Goal: Task Accomplishment & Management: Manage account settings

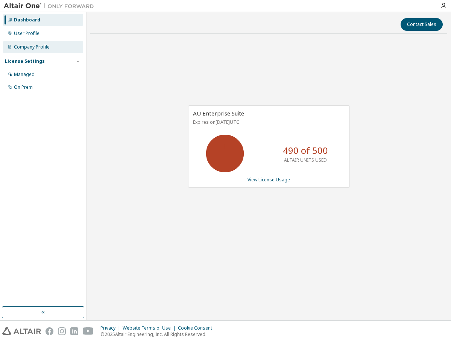
click at [30, 41] on div "Company Profile" at bounding box center [43, 47] width 80 height 12
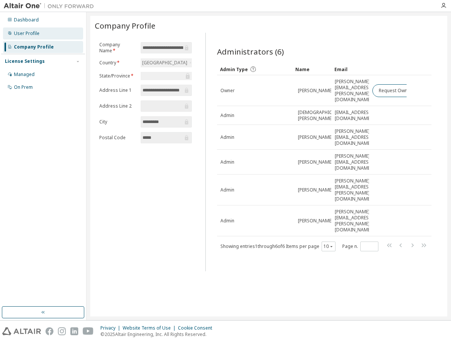
click at [31, 27] on div "User Profile" at bounding box center [43, 33] width 80 height 12
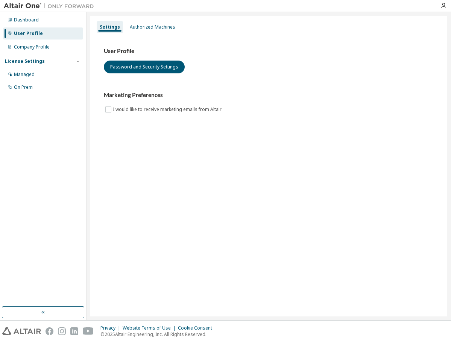
click at [28, 40] on div "Dashboard User Profile Company Profile License Settings Managed On Prem" at bounding box center [43, 53] width 84 height 81
click at [28, 44] on div "Company Profile" at bounding box center [32, 47] width 36 height 6
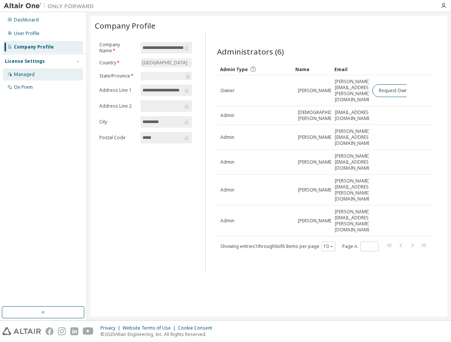
click at [27, 77] on div "Managed" at bounding box center [24, 75] width 21 height 6
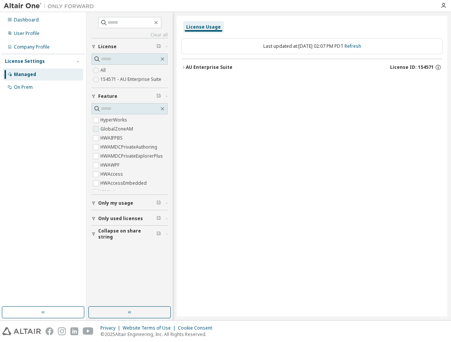
click at [122, 131] on label "GlobalZoneAM" at bounding box center [118, 129] width 34 height 9
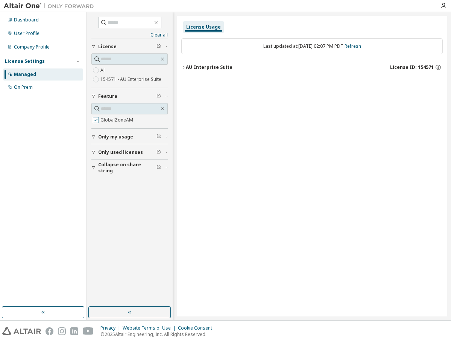
click at [122, 131] on div "Collapse on share string Only used licenses Only my usage Feature GlobalZoneAM …" at bounding box center [129, 106] width 76 height 137
click at [118, 124] on label "GlobalZoneAM" at bounding box center [118, 120] width 34 height 9
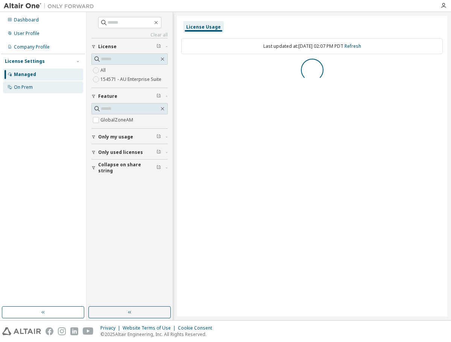
click at [43, 88] on div "On Prem" at bounding box center [43, 87] width 80 height 12
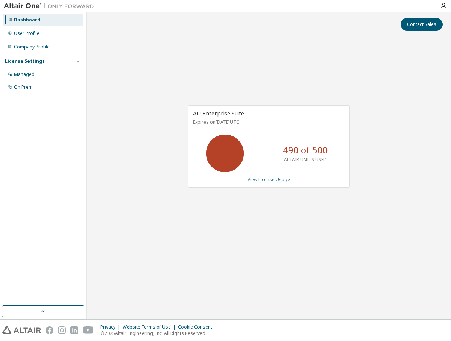
click at [267, 181] on link "View License Usage" at bounding box center [269, 180] width 43 height 6
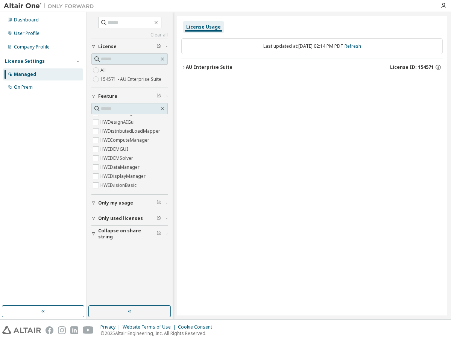
scroll to position [396, 0]
click at [40, 90] on div "On Prem" at bounding box center [43, 87] width 80 height 12
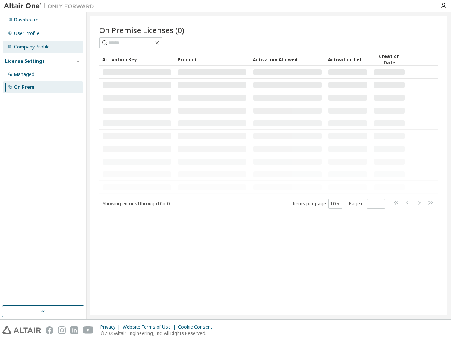
click at [38, 47] on div "Company Profile" at bounding box center [32, 47] width 36 height 6
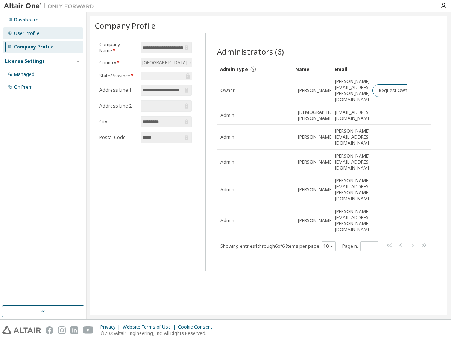
click at [38, 38] on div "User Profile" at bounding box center [43, 33] width 80 height 12
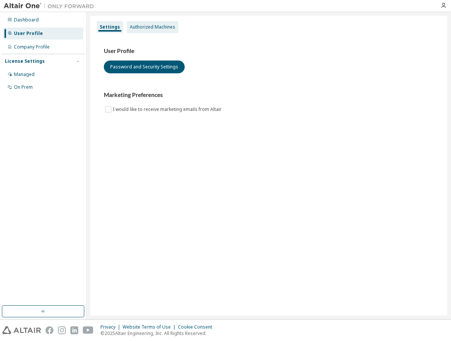
click at [151, 22] on div "Authorized Machines" at bounding box center [153, 27] width 52 height 12
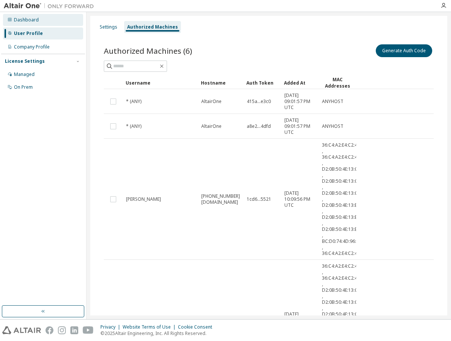
click at [41, 21] on div "Dashboard" at bounding box center [43, 20] width 80 height 12
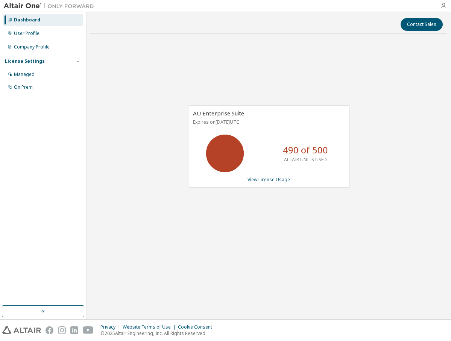
click at [444, 7] on icon "button" at bounding box center [444, 6] width 6 height 6
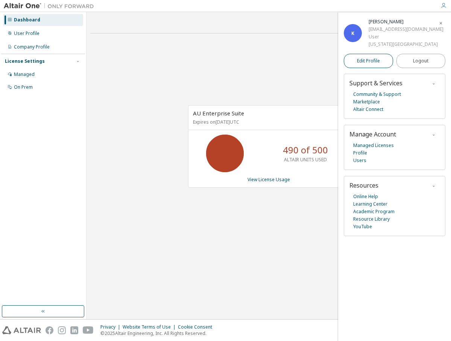
click at [365, 61] on span "Edit Profile" at bounding box center [368, 61] width 23 height 6
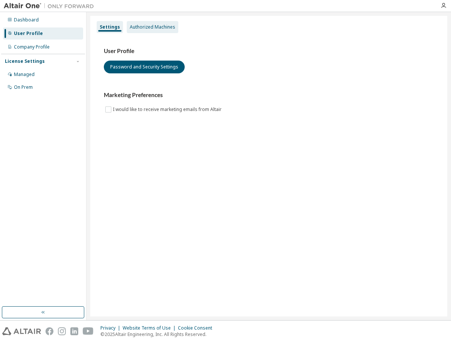
click at [131, 30] on div "Authorized Machines" at bounding box center [153, 27] width 52 height 12
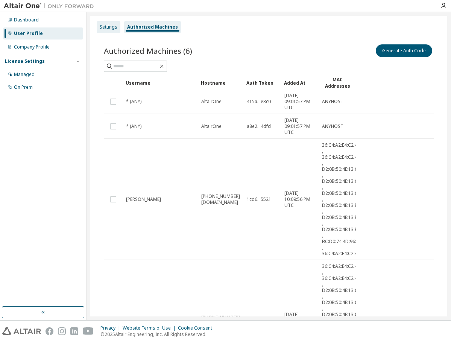
click at [109, 29] on div "Settings" at bounding box center [109, 27] width 18 height 6
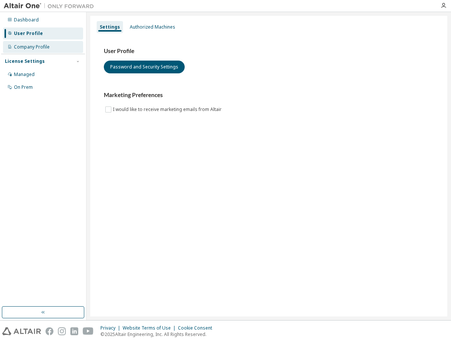
click at [52, 50] on div "Company Profile" at bounding box center [43, 47] width 80 height 12
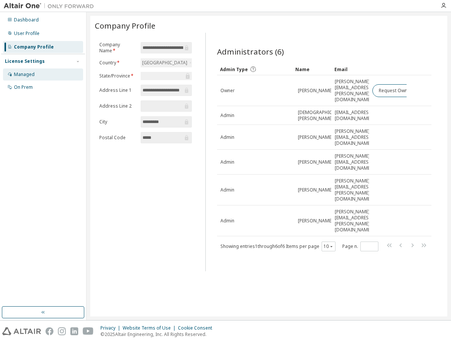
click at [38, 76] on div "Managed" at bounding box center [43, 75] width 80 height 12
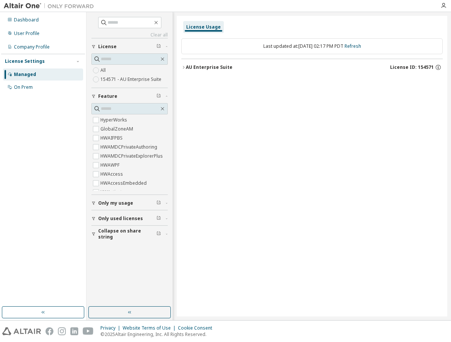
click at [48, 65] on div "License Settings" at bounding box center [43, 61] width 76 height 7
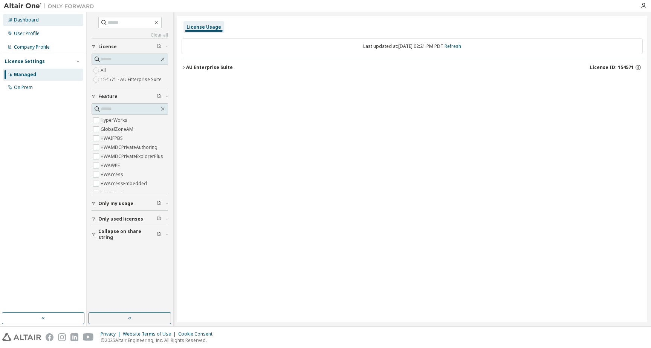
click at [49, 22] on div "Dashboard" at bounding box center [43, 20] width 80 height 12
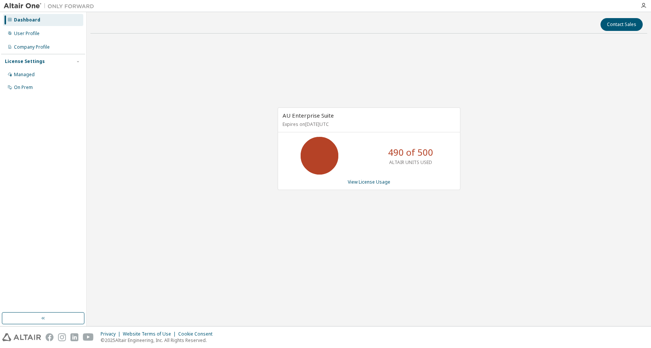
click at [30, 5] on img at bounding box center [51, 6] width 94 height 8
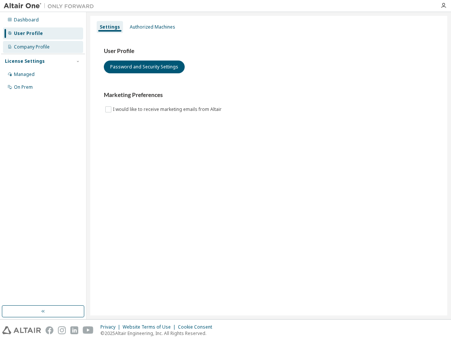
click at [25, 49] on div "Company Profile" at bounding box center [32, 47] width 36 height 6
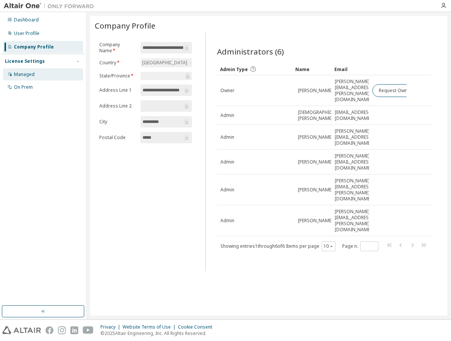
click at [27, 70] on div "Managed" at bounding box center [43, 75] width 80 height 12
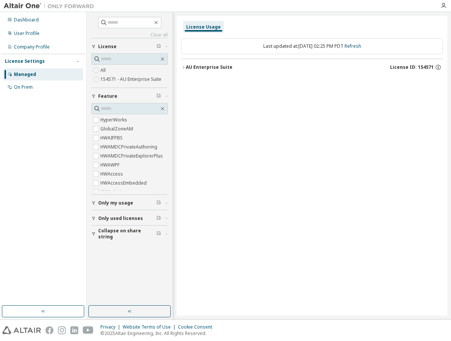
click at [104, 73] on label "All" at bounding box center [104, 70] width 7 height 9
click at [104, 80] on label "154571 - AU Enterprise Suite" at bounding box center [132, 79] width 62 height 9
click at [107, 201] on span "Only my usage" at bounding box center [115, 203] width 35 height 6
click at [105, 68] on label "All" at bounding box center [104, 70] width 7 height 9
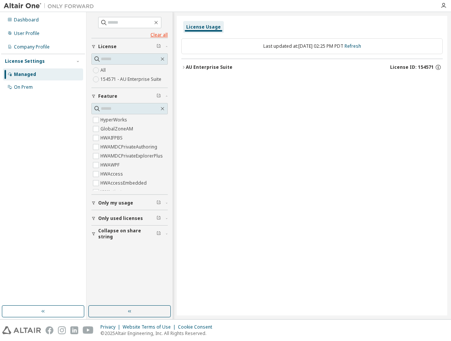
click at [163, 37] on link "Clear all" at bounding box center [129, 35] width 76 height 6
click at [28, 90] on div "On Prem" at bounding box center [23, 87] width 19 height 6
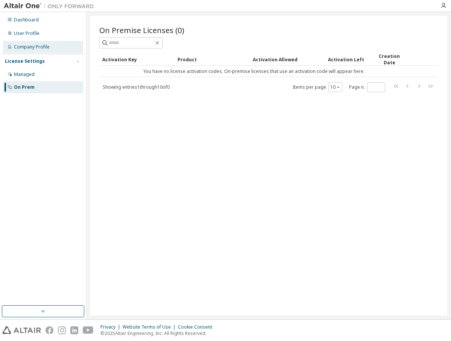
click at [33, 49] on div "Company Profile" at bounding box center [32, 47] width 36 height 6
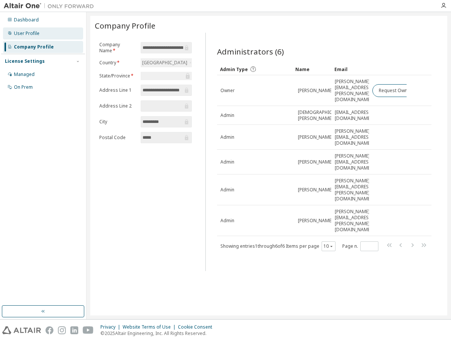
click at [33, 32] on div "User Profile" at bounding box center [27, 33] width 26 height 6
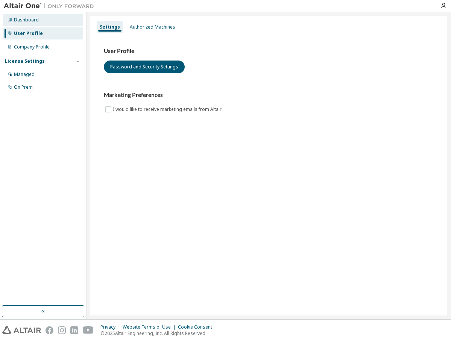
click at [35, 24] on div "Dashboard" at bounding box center [43, 20] width 80 height 12
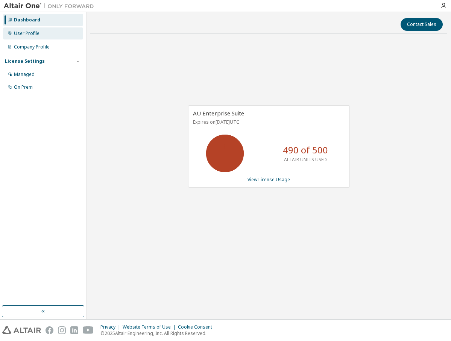
click at [35, 30] on div "User Profile" at bounding box center [27, 33] width 26 height 6
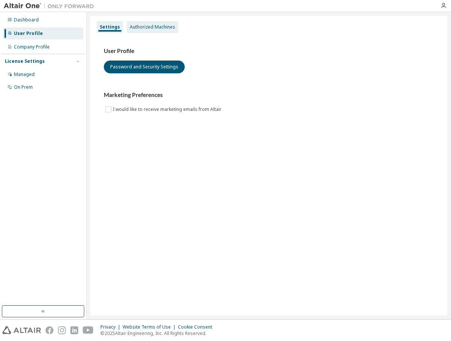
click at [143, 22] on div "Authorized Machines" at bounding box center [153, 27] width 52 height 12
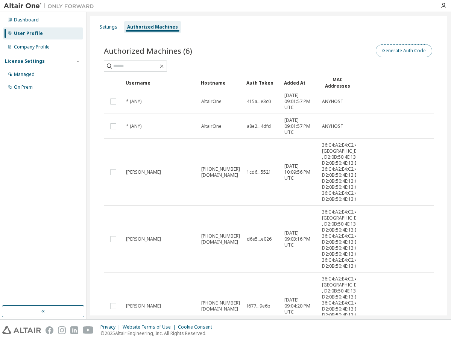
click at [388, 49] on button "Generate Auth Code" at bounding box center [404, 50] width 56 height 13
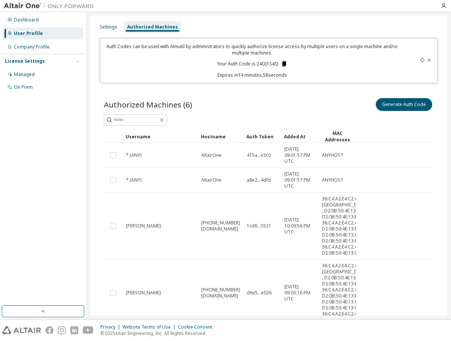
click at [283, 66] on icon at bounding box center [284, 63] width 4 height 5
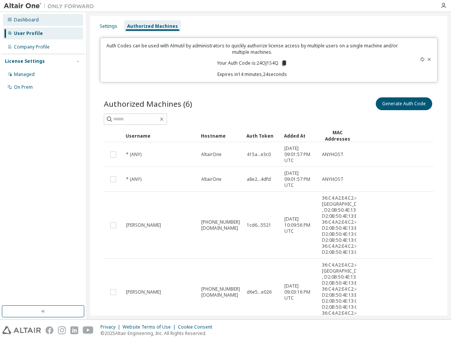
click at [36, 20] on div "Dashboard" at bounding box center [26, 20] width 25 height 6
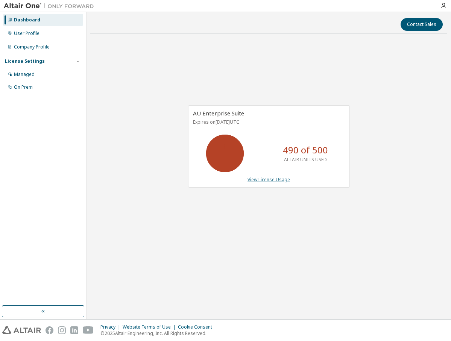
click at [271, 177] on link "View License Usage" at bounding box center [269, 180] width 43 height 6
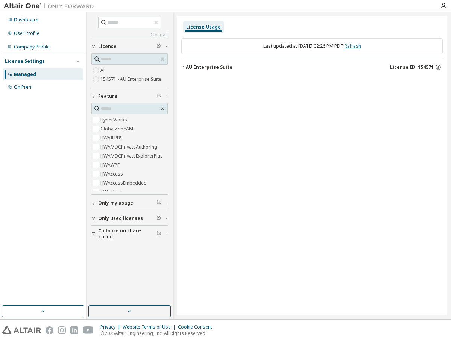
click at [361, 44] on link "Refresh" at bounding box center [353, 46] width 17 height 6
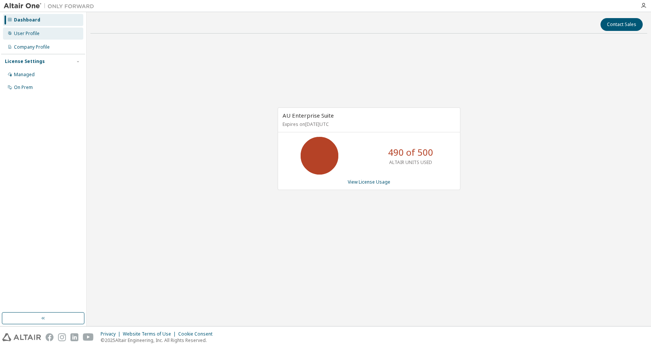
click at [55, 34] on div "User Profile" at bounding box center [43, 33] width 80 height 12
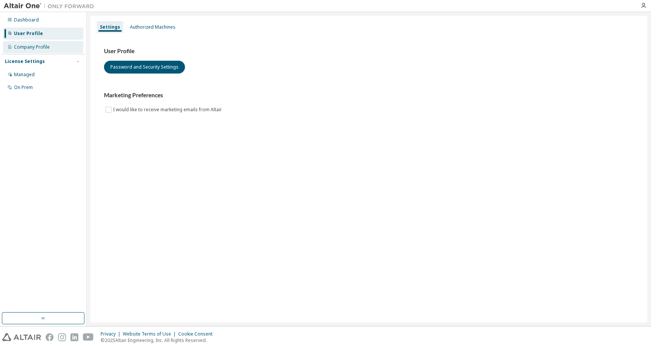
click at [52, 47] on div "Company Profile" at bounding box center [43, 47] width 80 height 12
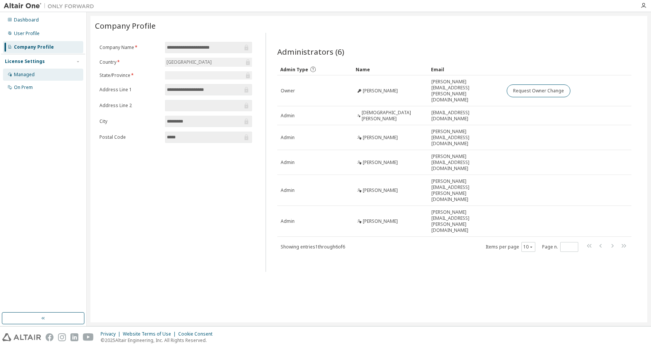
click at [43, 76] on div "Managed" at bounding box center [43, 75] width 80 height 12
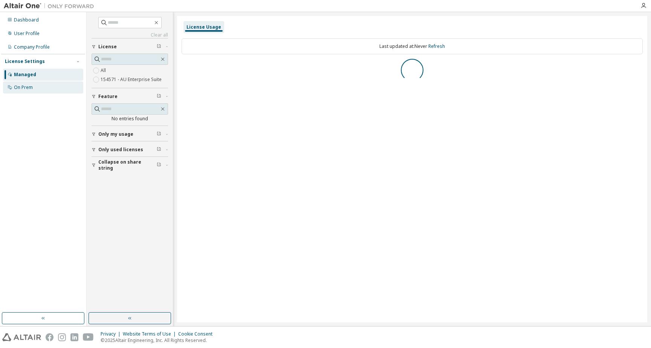
click at [41, 85] on div "On Prem" at bounding box center [43, 87] width 80 height 12
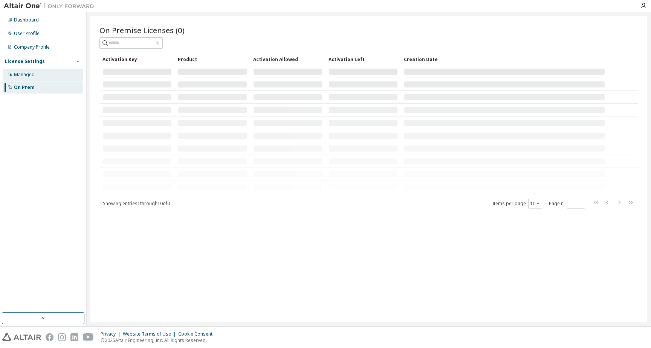
click at [42, 75] on div "Managed" at bounding box center [43, 75] width 80 height 12
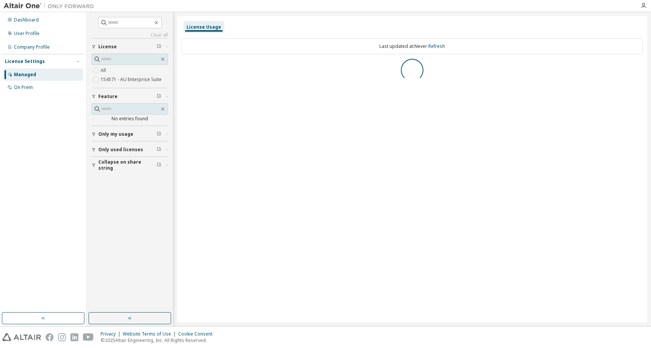
click at [66, 65] on div "License Settings Managed On Prem" at bounding box center [43, 74] width 84 height 40
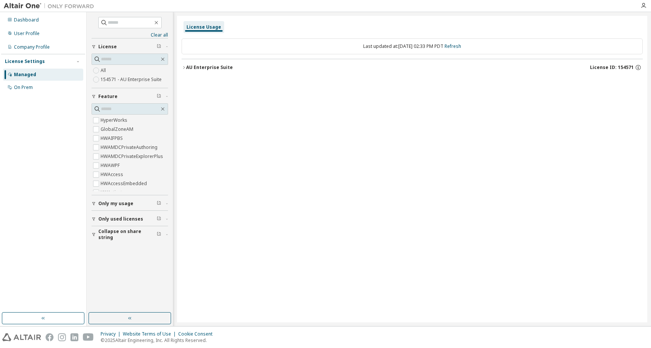
click at [111, 204] on span "Only my usage" at bounding box center [115, 203] width 35 height 6
click at [189, 72] on button "AU Enterprise Suite License ID: 154571" at bounding box center [411, 67] width 461 height 17
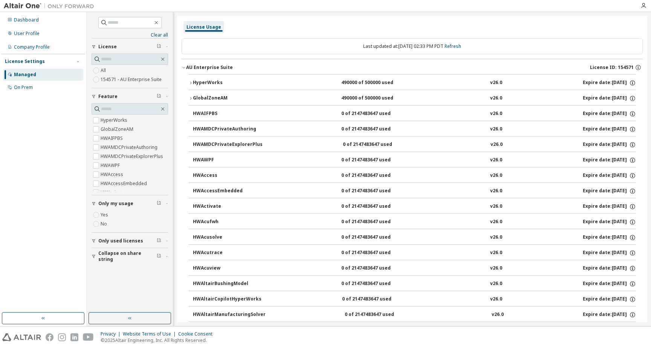
click at [223, 100] on div "GlobalZoneAM" at bounding box center [227, 98] width 68 height 7
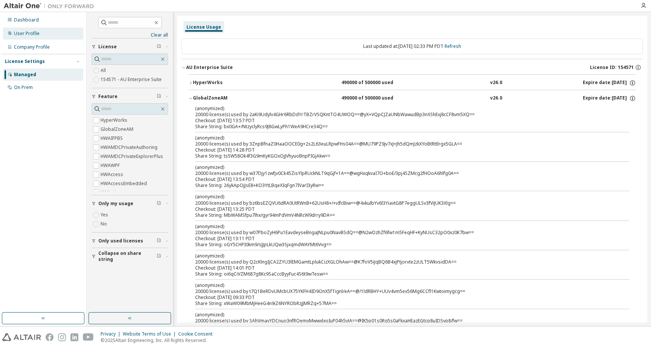
click at [11, 28] on div "User Profile" at bounding box center [43, 33] width 80 height 12
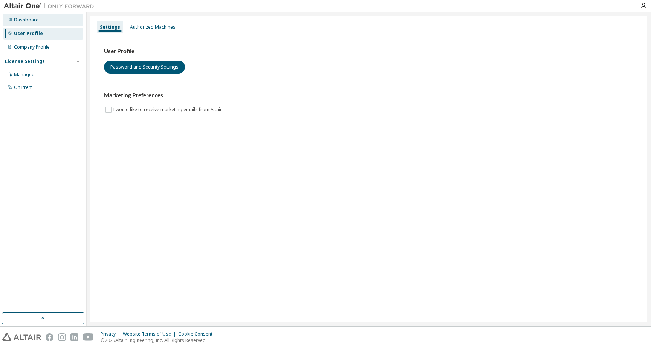
click at [18, 15] on div "Dashboard" at bounding box center [43, 20] width 80 height 12
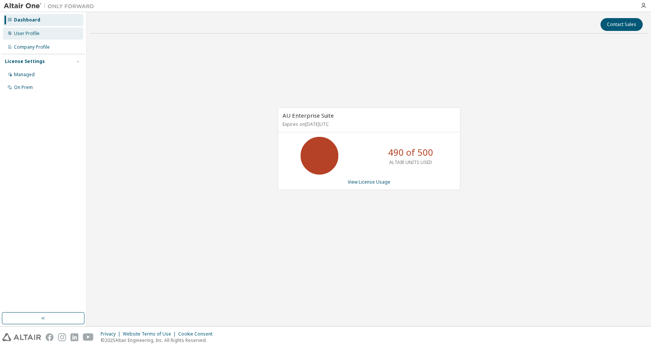
click at [24, 31] on div "User Profile" at bounding box center [27, 33] width 26 height 6
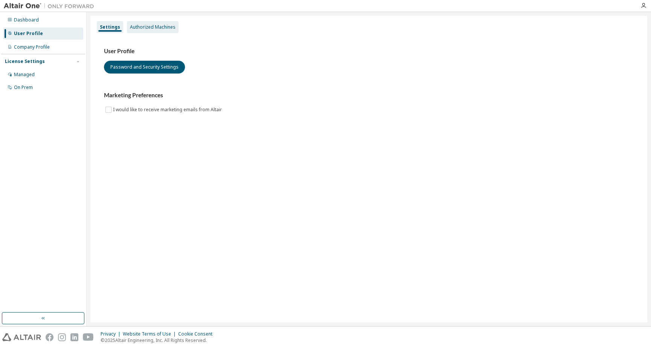
click at [136, 31] on div "Authorized Machines" at bounding box center [153, 27] width 52 height 12
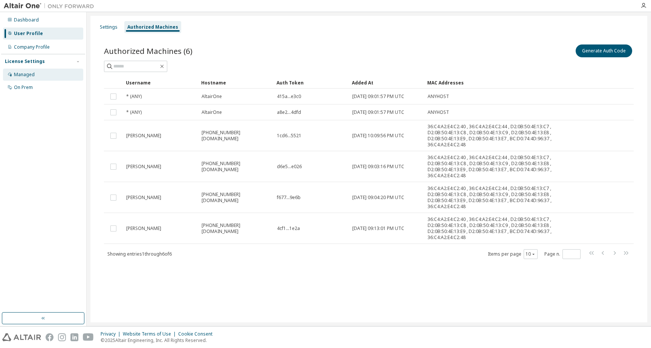
click at [38, 76] on div "Managed" at bounding box center [43, 75] width 80 height 12
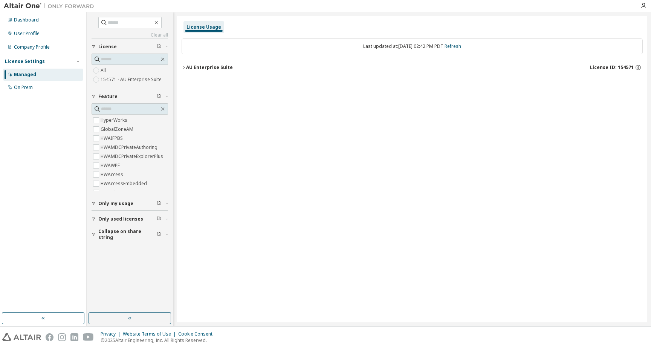
click at [137, 70] on div "All 154571 - AU Enterprise Suite" at bounding box center [129, 75] width 76 height 18
click at [183, 68] on icon "button" at bounding box center [183, 67] width 5 height 5
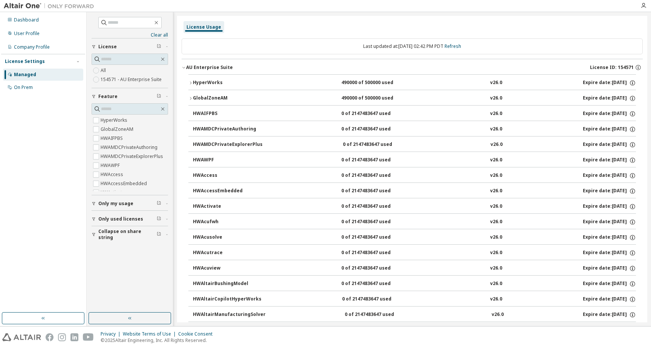
click at [193, 82] on div "HyperWorks" at bounding box center [227, 82] width 68 height 7
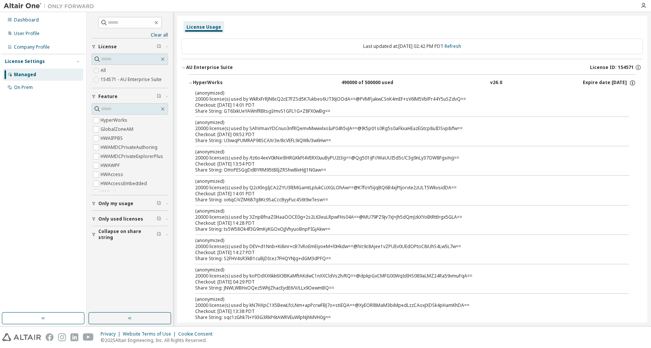
click at [190, 84] on icon "button" at bounding box center [190, 83] width 5 height 5
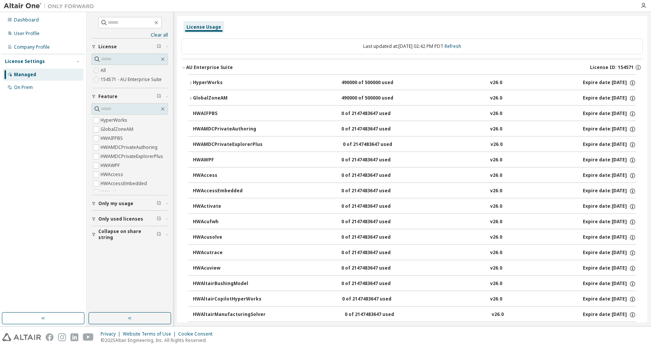
click at [192, 94] on button "GlobalZoneAM 490000 of 500000 used v26.0 Expire date: 2025-10-13" at bounding box center [411, 98] width 447 height 17
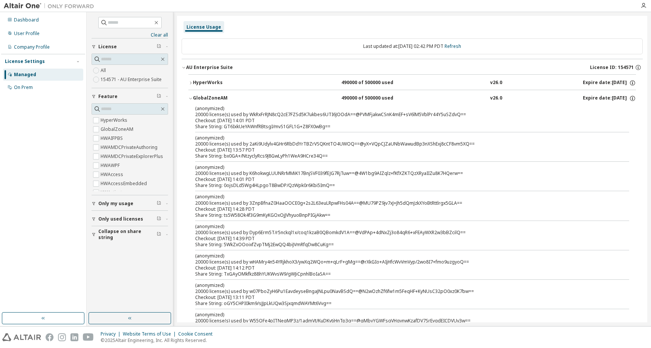
click at [192, 94] on button "GlobalZoneAM 490000 of 500000 used v26.0 Expire date: 2025-10-13" at bounding box center [411, 98] width 447 height 17
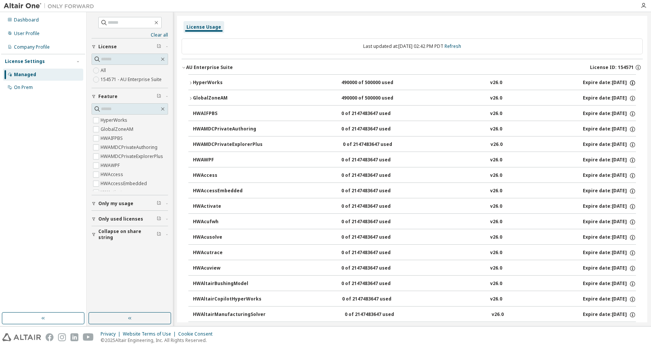
click at [629, 82] on icon "button" at bounding box center [632, 82] width 7 height 7
click at [631, 98] on div "Options: NONE Borrow Limits: 336" at bounding box center [610, 101] width 44 height 22
click at [550, 99] on div "GlobalZoneAM 490000 of 500000 used v26.0 Expire date: 2025-10-13" at bounding box center [414, 98] width 443 height 7
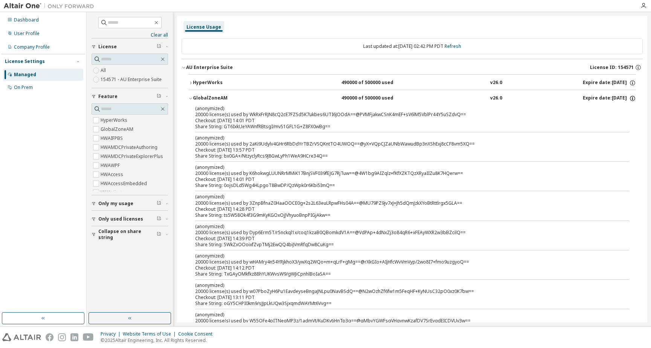
click at [629, 98] on icon "button" at bounding box center [631, 98] width 5 height 5
click at [553, 98] on div "GlobalZoneAM 490000 of 500000 used v26.0 Expire date: 2025-10-13" at bounding box center [414, 98] width 443 height 7
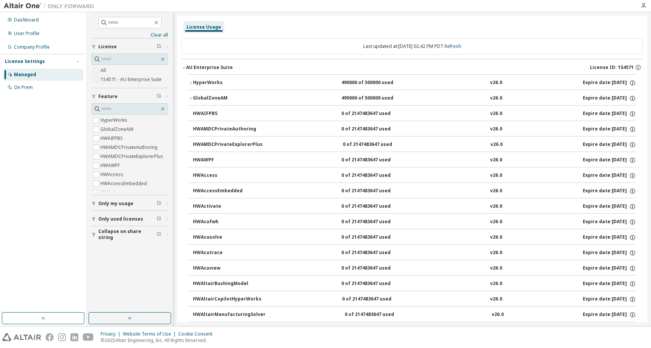
click at [525, 90] on button "GlobalZoneAM 490000 of 500000 used v26.0 Expire date: 2025-10-13" at bounding box center [411, 98] width 447 height 17
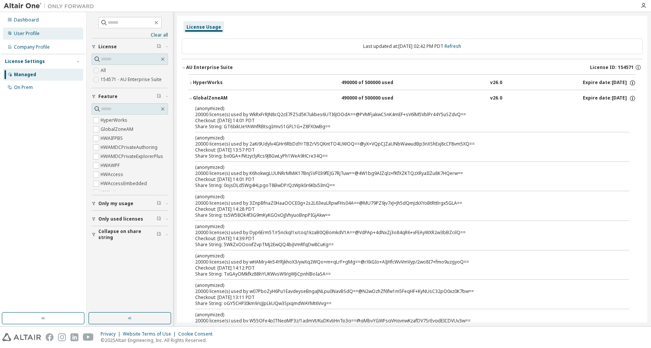
click at [49, 33] on div "User Profile" at bounding box center [43, 33] width 80 height 12
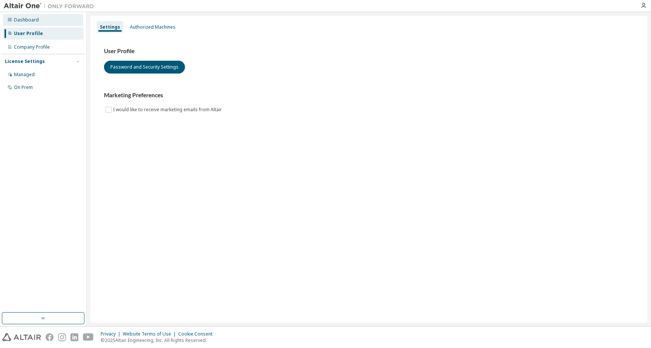
click at [46, 20] on div "Dashboard" at bounding box center [43, 20] width 80 height 12
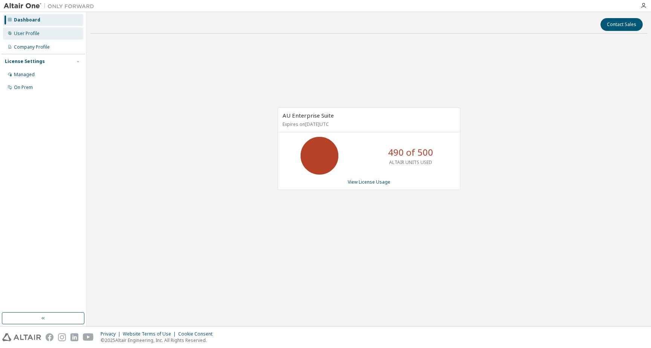
click at [56, 34] on div "User Profile" at bounding box center [43, 33] width 80 height 12
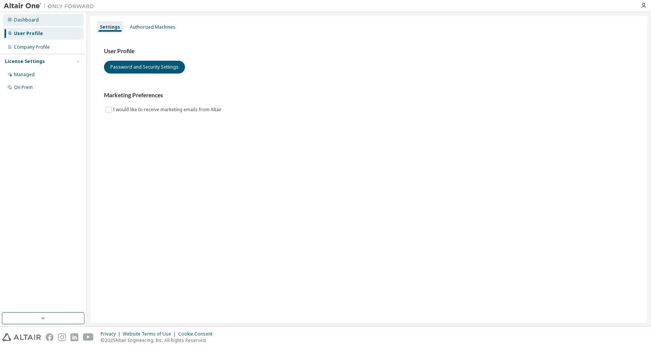
click at [55, 25] on div "Dashboard" at bounding box center [43, 20] width 80 height 12
click at [643, 5] on icon "button" at bounding box center [643, 6] width 6 height 6
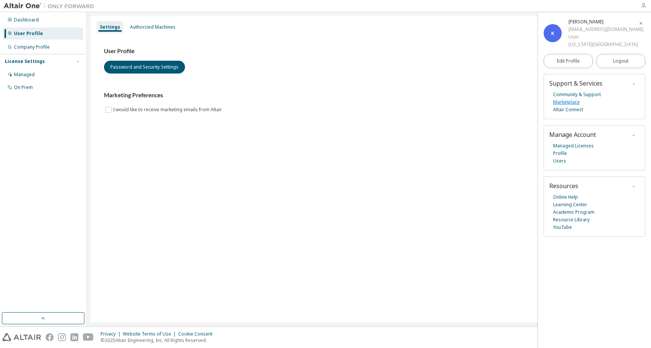
click at [572, 100] on link "Marketplace" at bounding box center [566, 102] width 27 height 8
